Goal: Communication & Community: Answer question/provide support

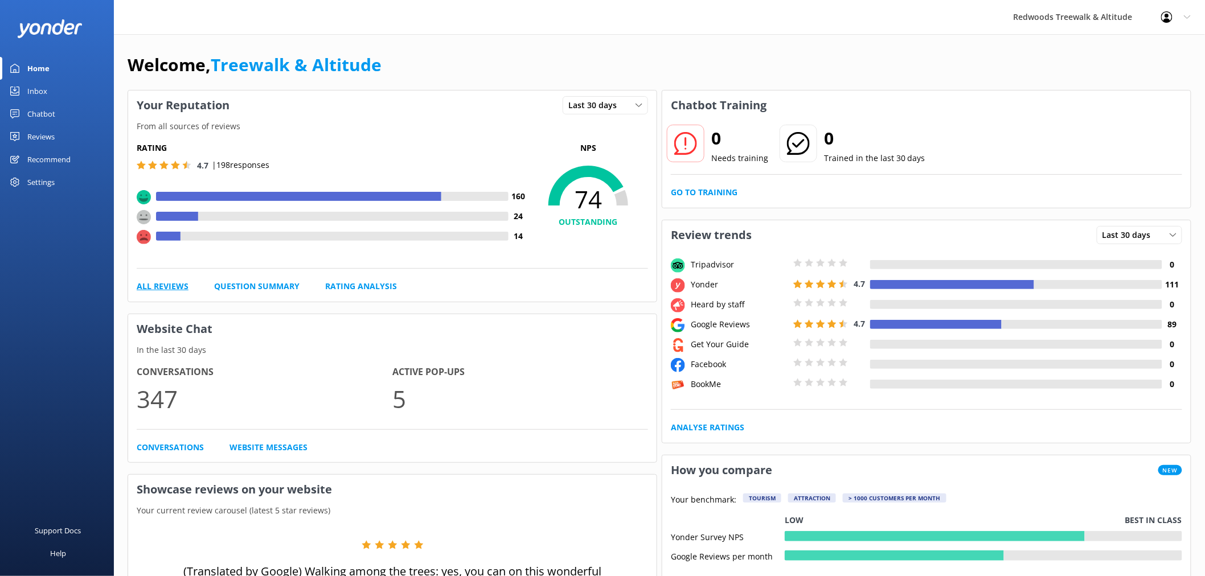
click at [162, 287] on link "All Reviews" at bounding box center [163, 286] width 52 height 13
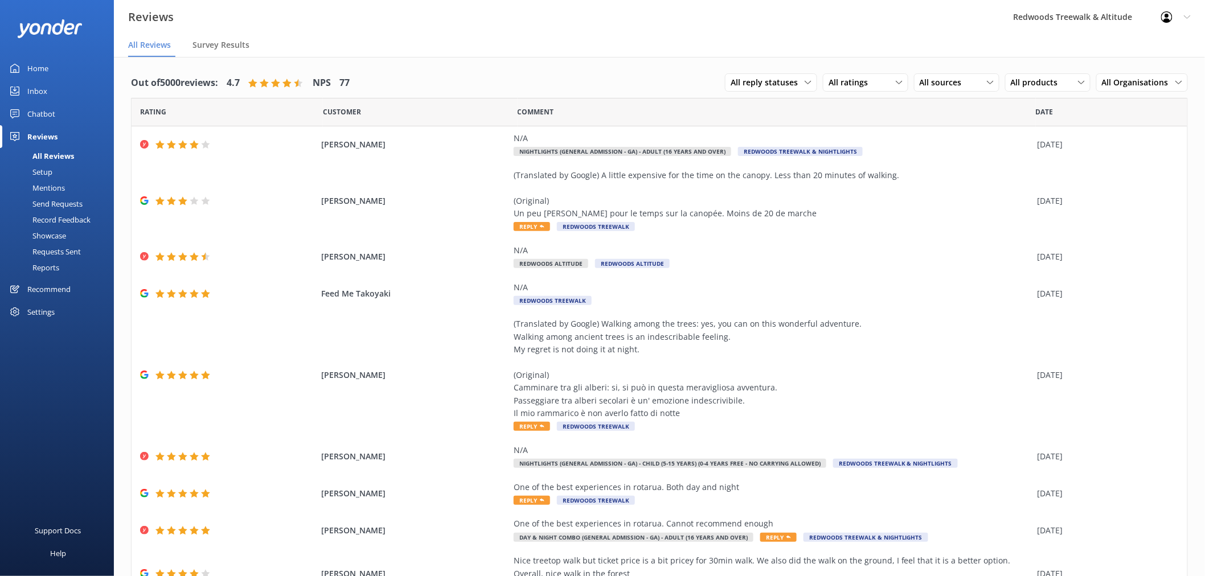
click at [76, 87] on link "Inbox" at bounding box center [57, 91] width 114 height 23
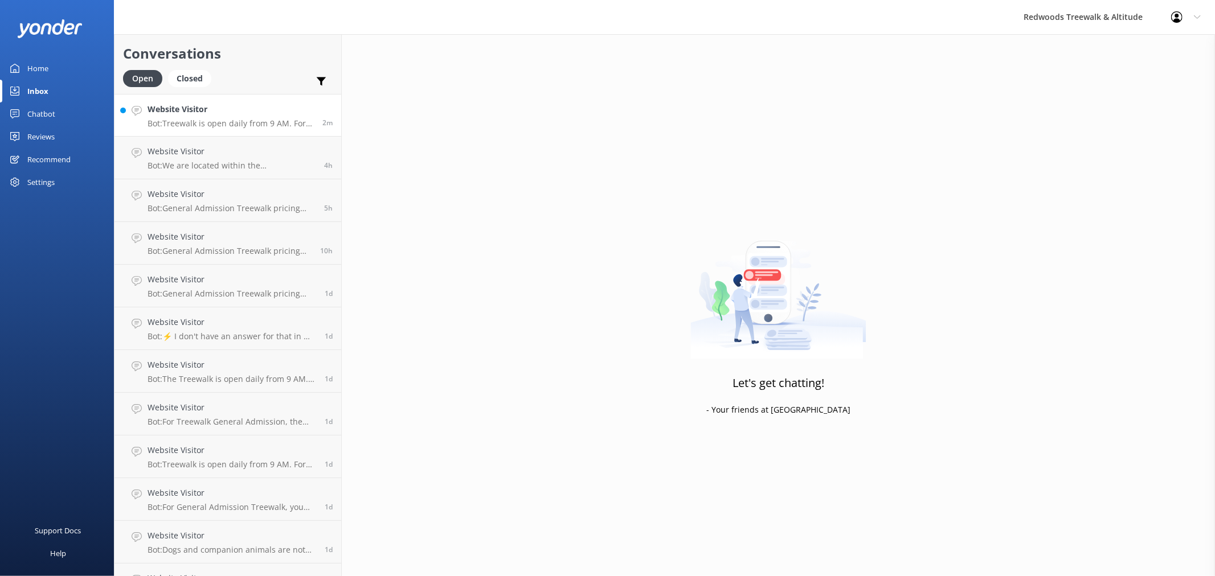
click at [211, 111] on h4 "Website Visitor" at bounding box center [231, 109] width 166 height 13
